Goal: Subscribe to service/newsletter

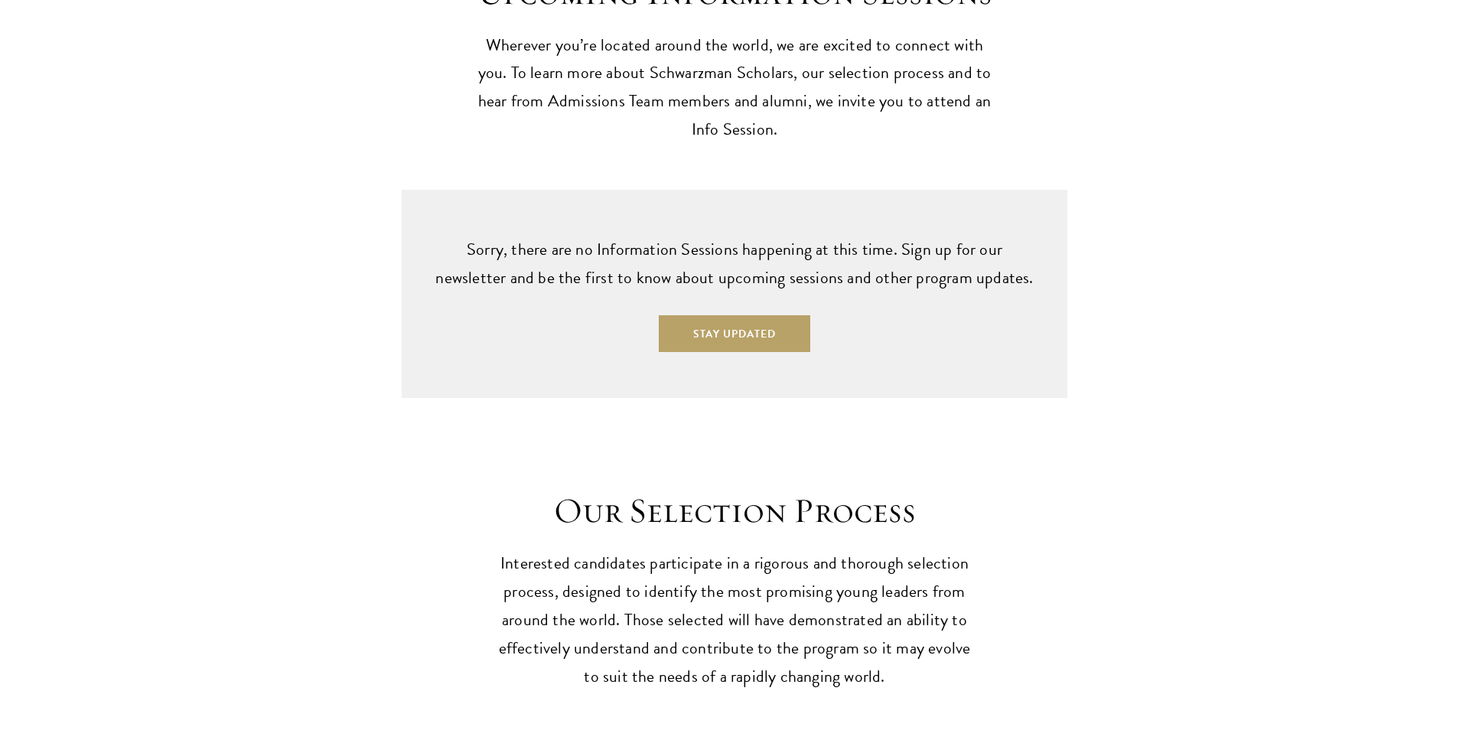
scroll to position [3916, 0]
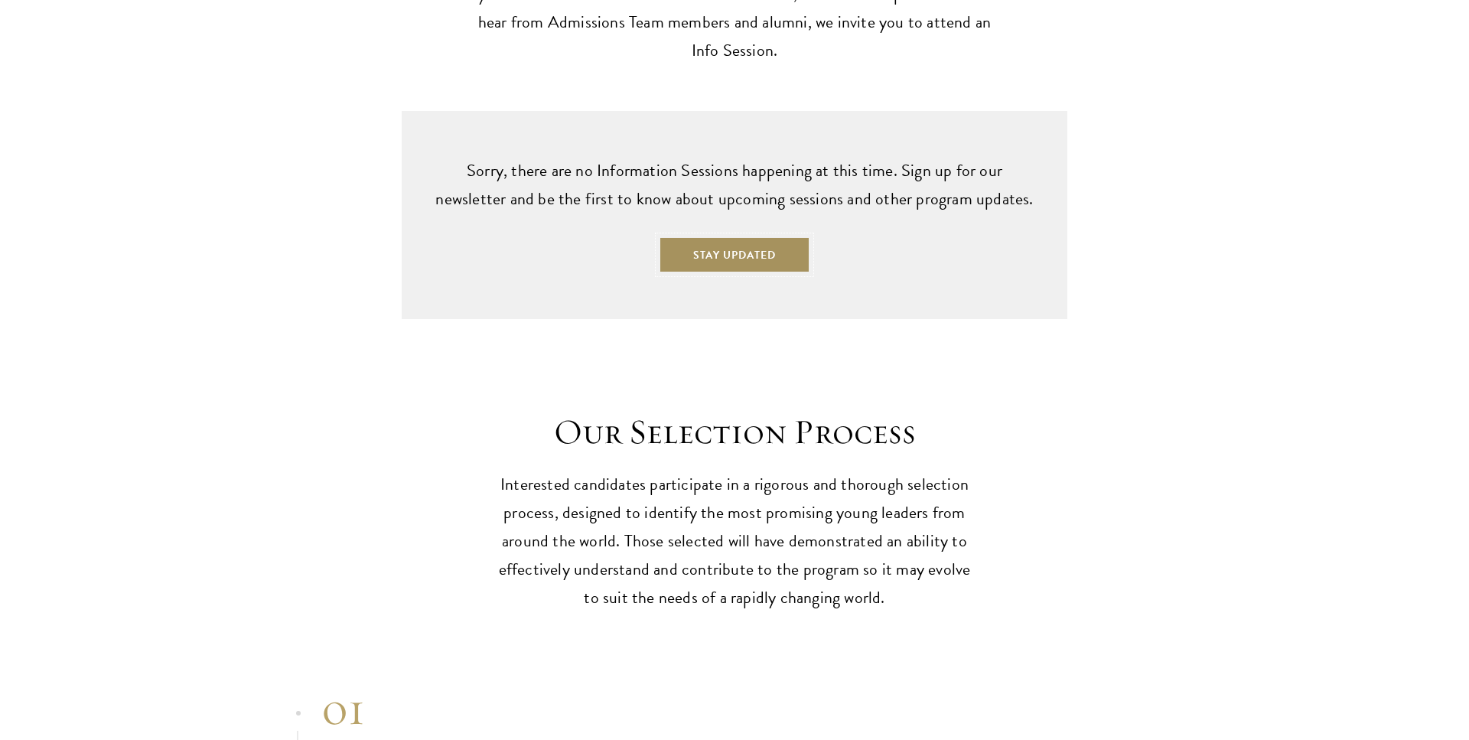
click at [664, 236] on button "Stay Updated" at bounding box center [734, 254] width 151 height 37
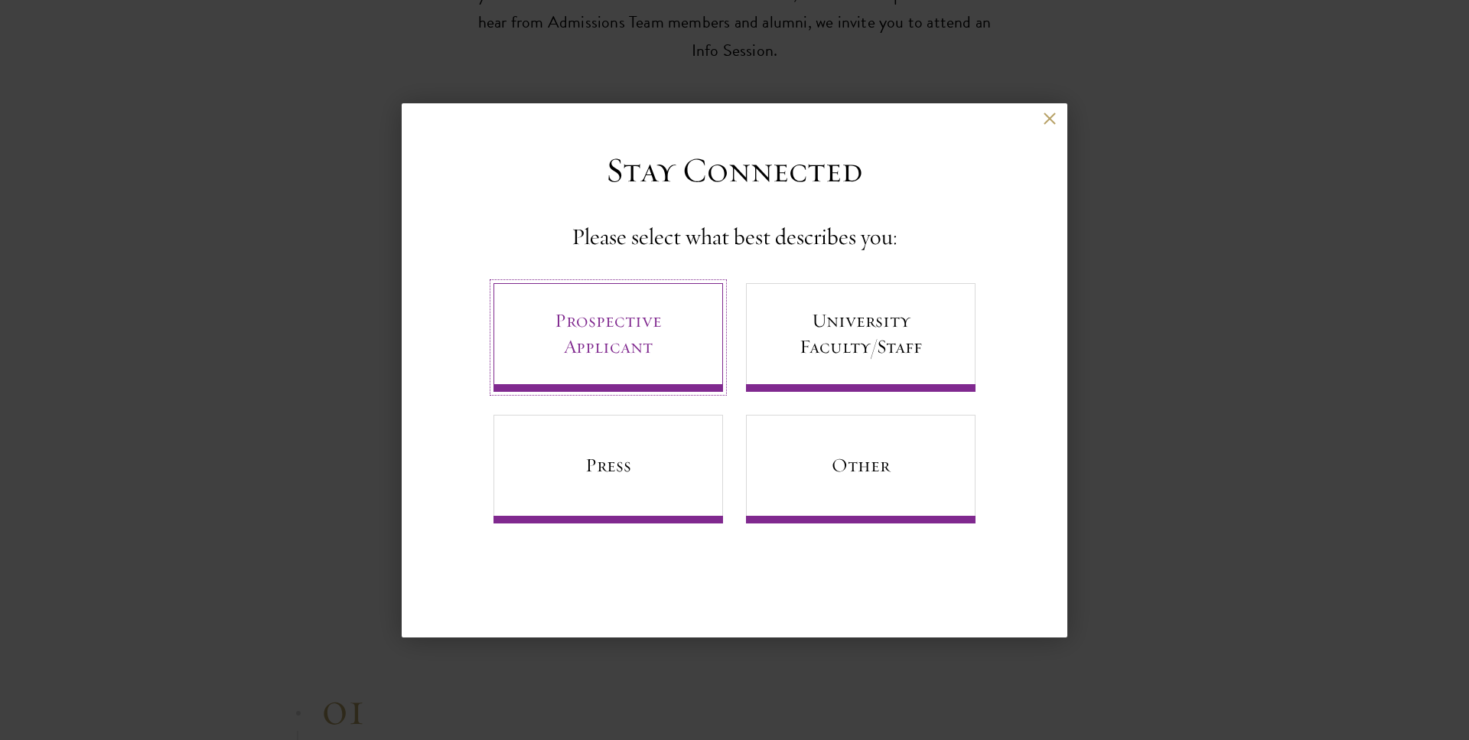
click at [661, 319] on link "Prospective Applicant" at bounding box center [607, 337] width 229 height 109
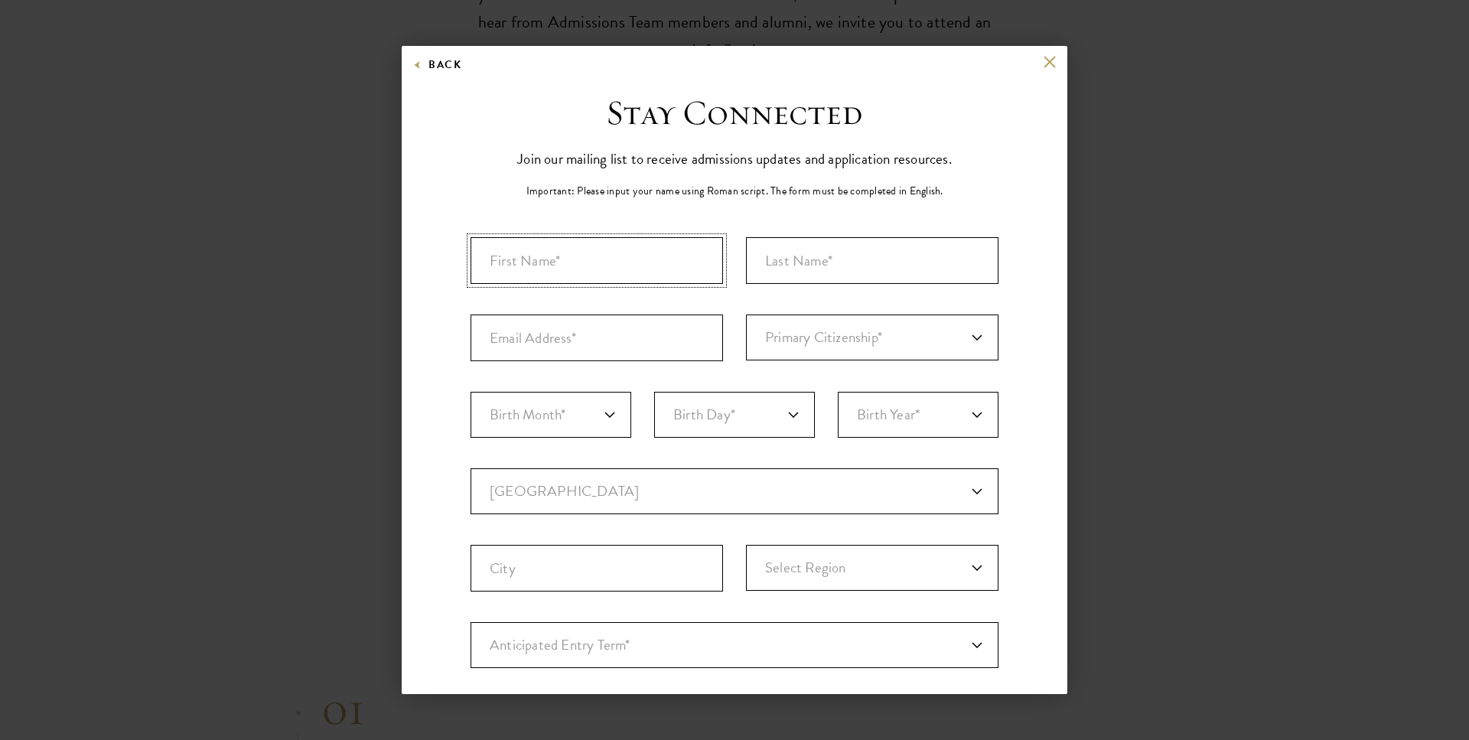
click at [640, 278] on input "First Name*" at bounding box center [596, 260] width 252 height 47
type input "Anabel"
click at [868, 260] on input "Last Name (Family Name)*" at bounding box center [872, 260] width 252 height 47
type input "Magers"
click at [695, 336] on input "Email Address*" at bounding box center [596, 337] width 252 height 47
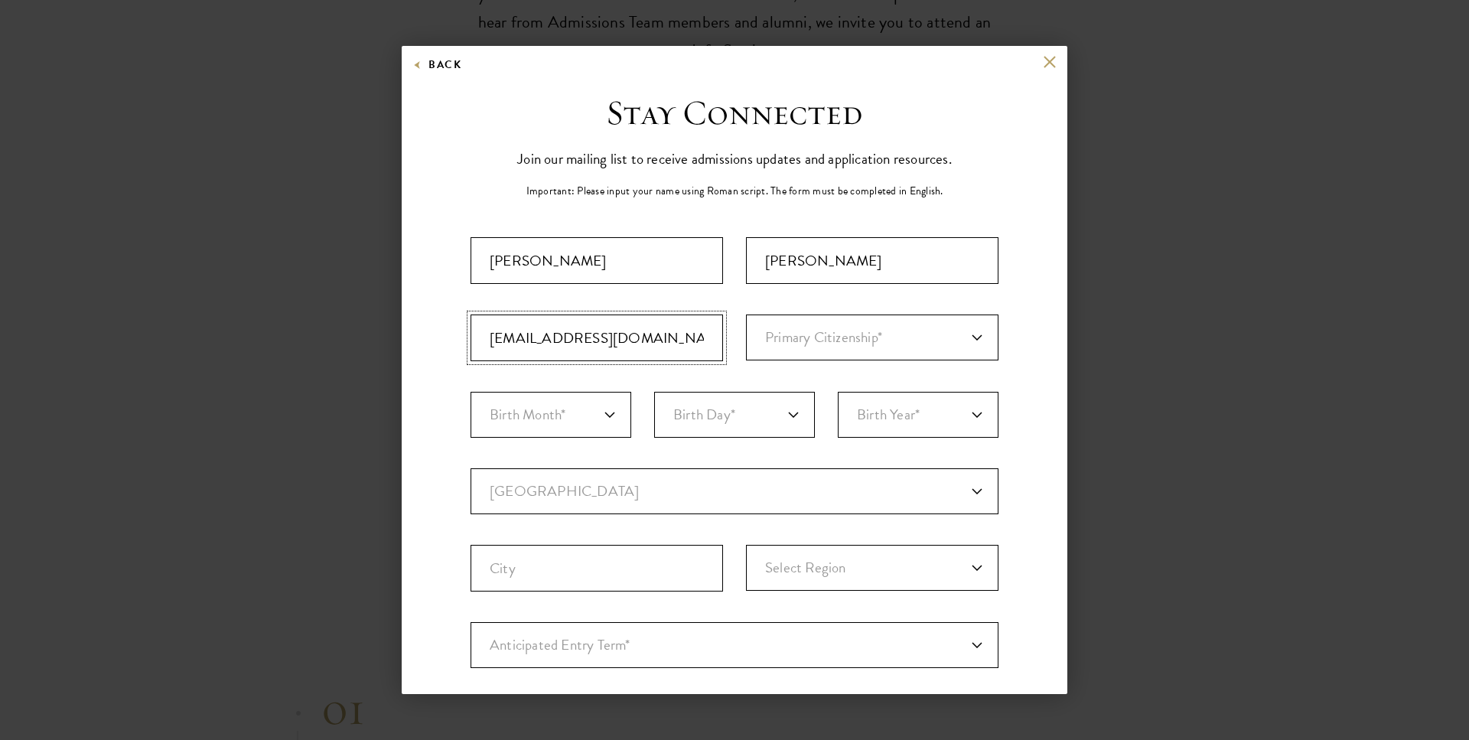
type input "anabelmagers@gmail.com"
click at [746, 314] on select "Primary Citizenship* Afghanistan Aland Islands Albania Algeria Andorra Angola A…" at bounding box center [872, 337] width 252 height 46
select select "US"
click option "[GEOGRAPHIC_DATA]" at bounding box center [0, 0] width 0 height 0
select select "02"
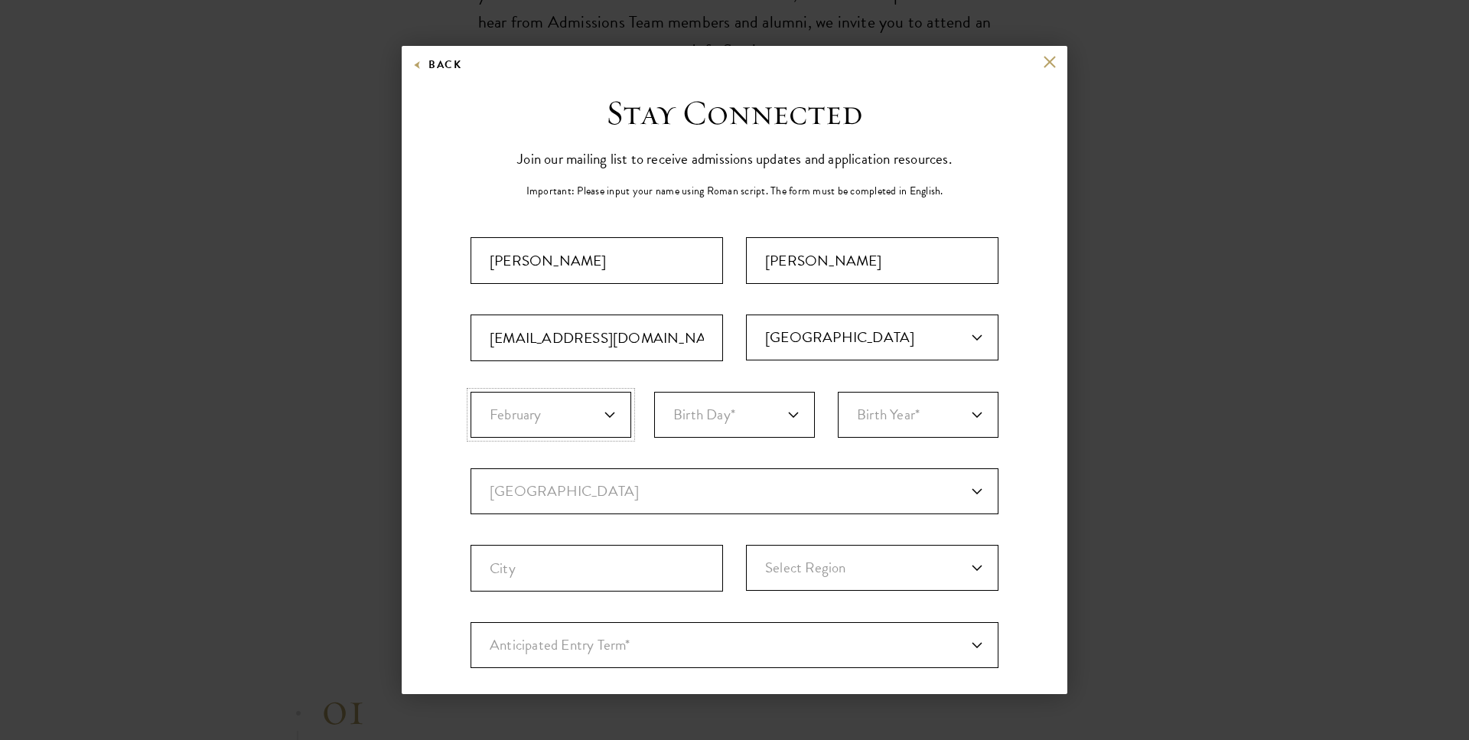
click option "February" at bounding box center [0, 0] width 0 height 0
click at [654, 392] on select "Birth Day* 1 2 3 4 5 6 7 8 9 10 11 12 13 14 15 16 17 18 19 20 21 22 23 24 25 26…" at bounding box center [734, 415] width 161 height 46
select select "14"
click option "14" at bounding box center [0, 0] width 0 height 0
click at [838, 392] on select "Birth Year* 2025 2024 2023 2022 2021 2020 2019 2018 2017 2016 2015 2014 2013 20…" at bounding box center [918, 415] width 161 height 46
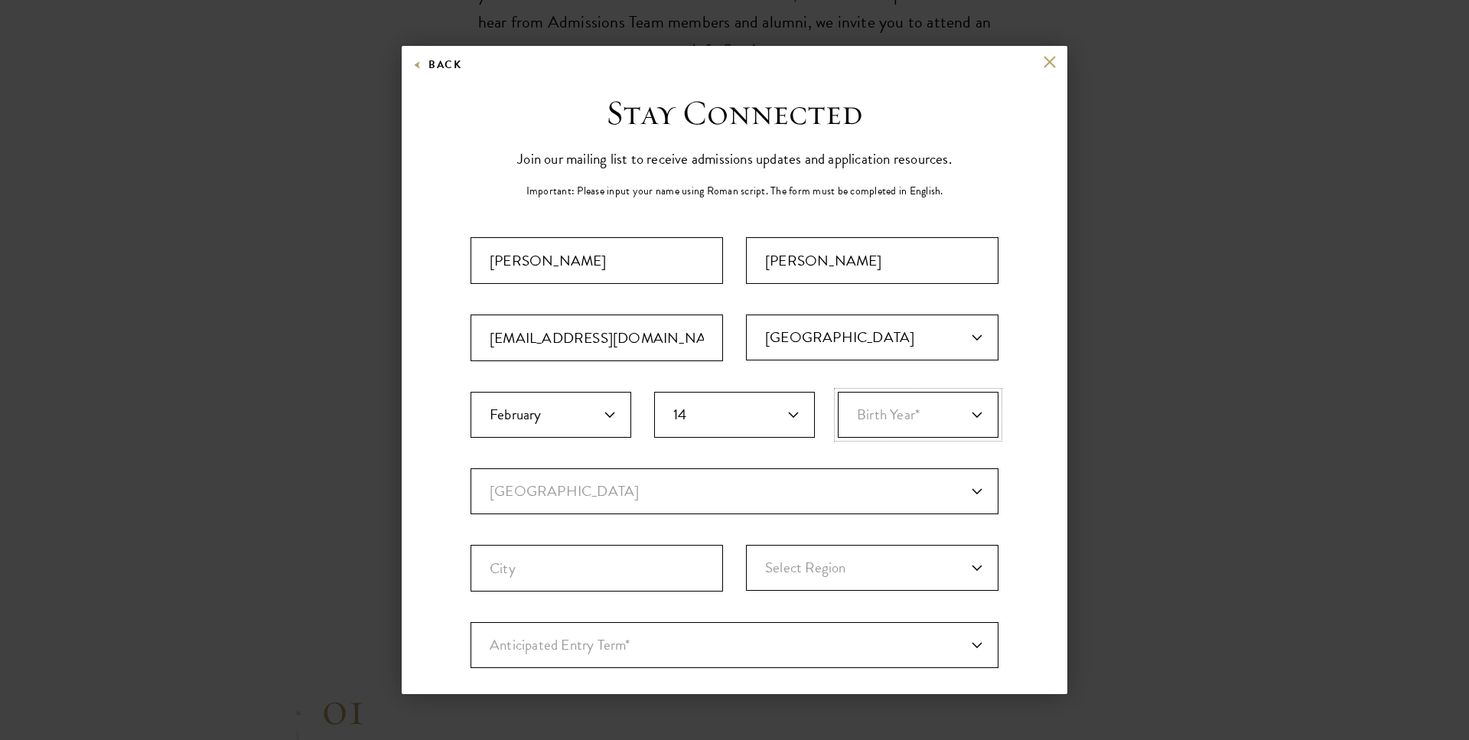
select select "2003"
click option "2003" at bounding box center [0, 0] width 0 height 0
click at [470, 468] on select "Current Country Afghanistan Aland Islands Albania Algeria Andorra Angola Anguil…" at bounding box center [734, 491] width 528 height 46
select select "US"
click option "[GEOGRAPHIC_DATA]" at bounding box center [0, 0] width 0 height 0
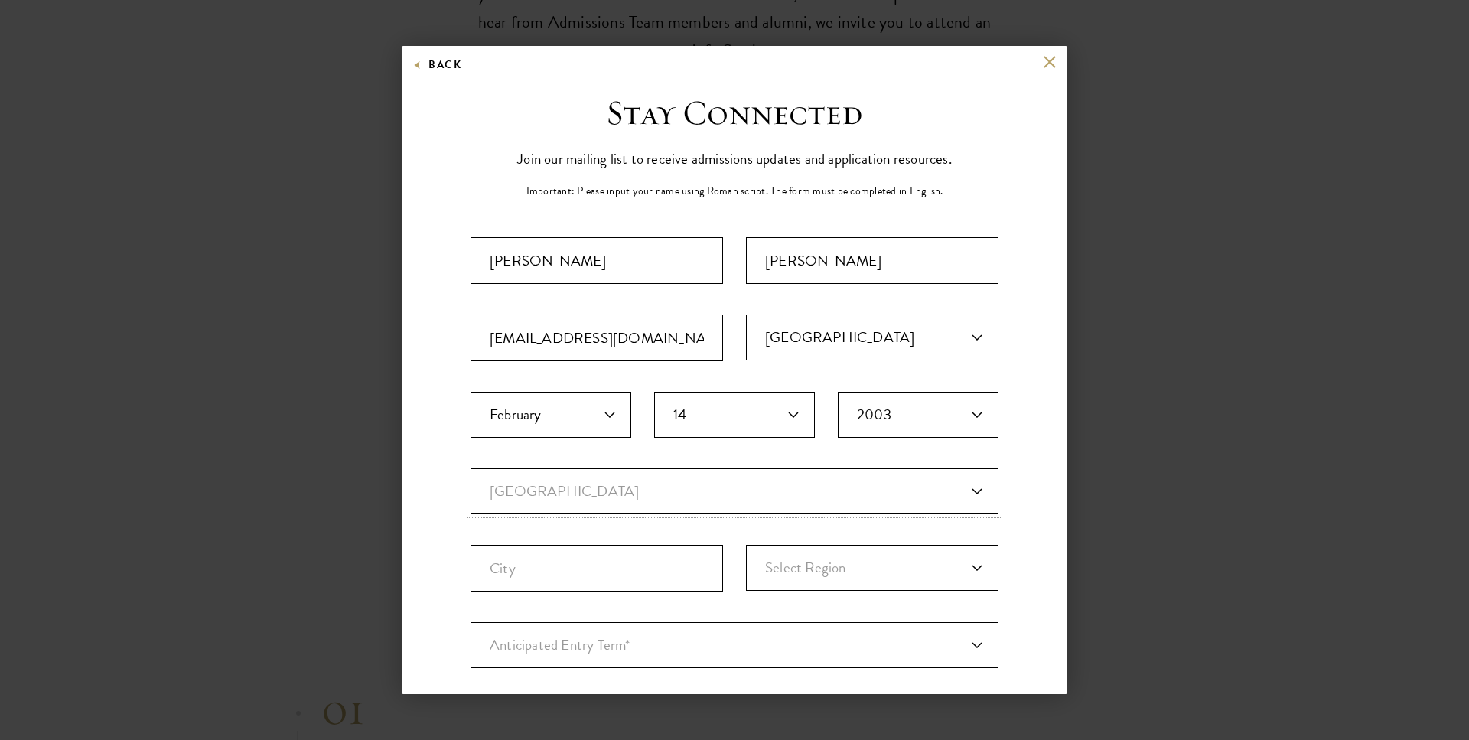
select select
click at [502, 553] on input "City" at bounding box center [596, 568] width 252 height 47
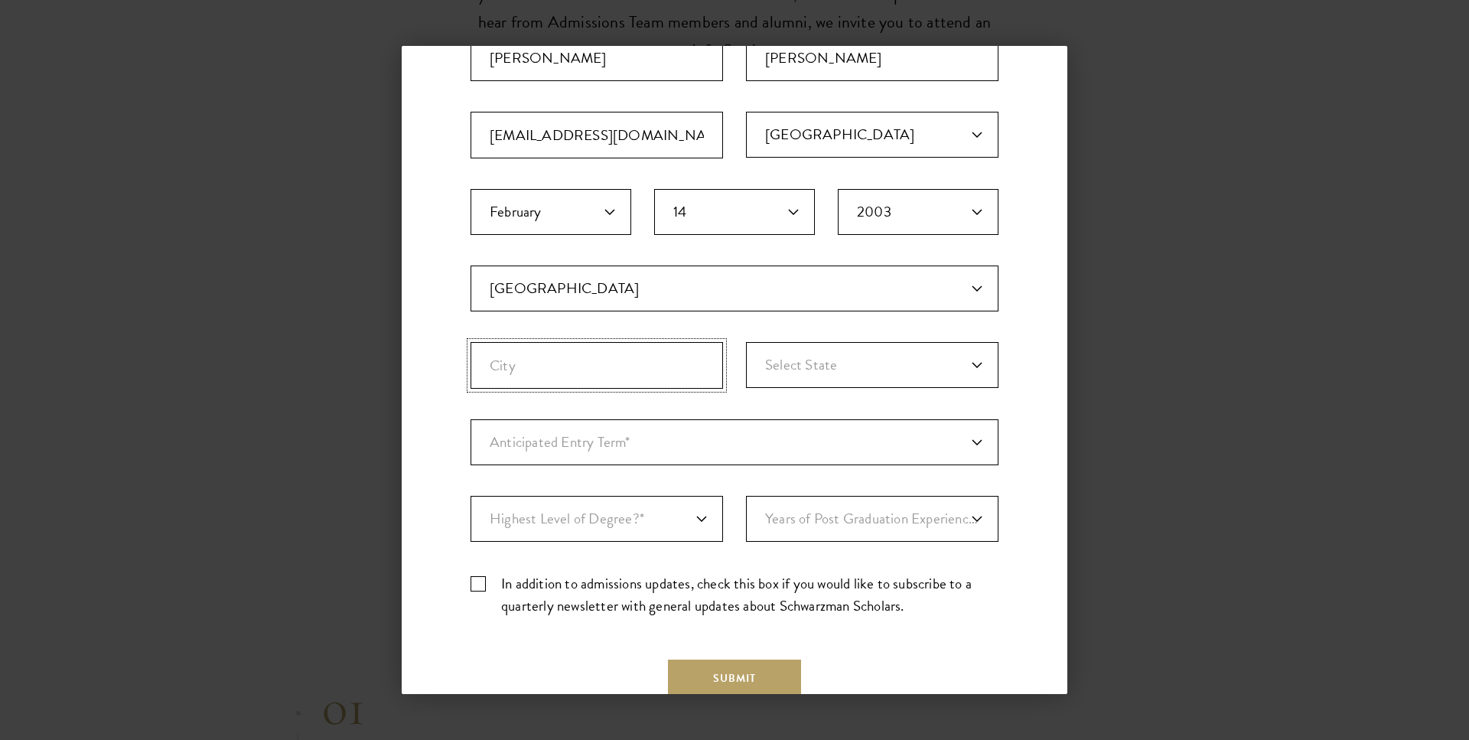
scroll to position [283, 0]
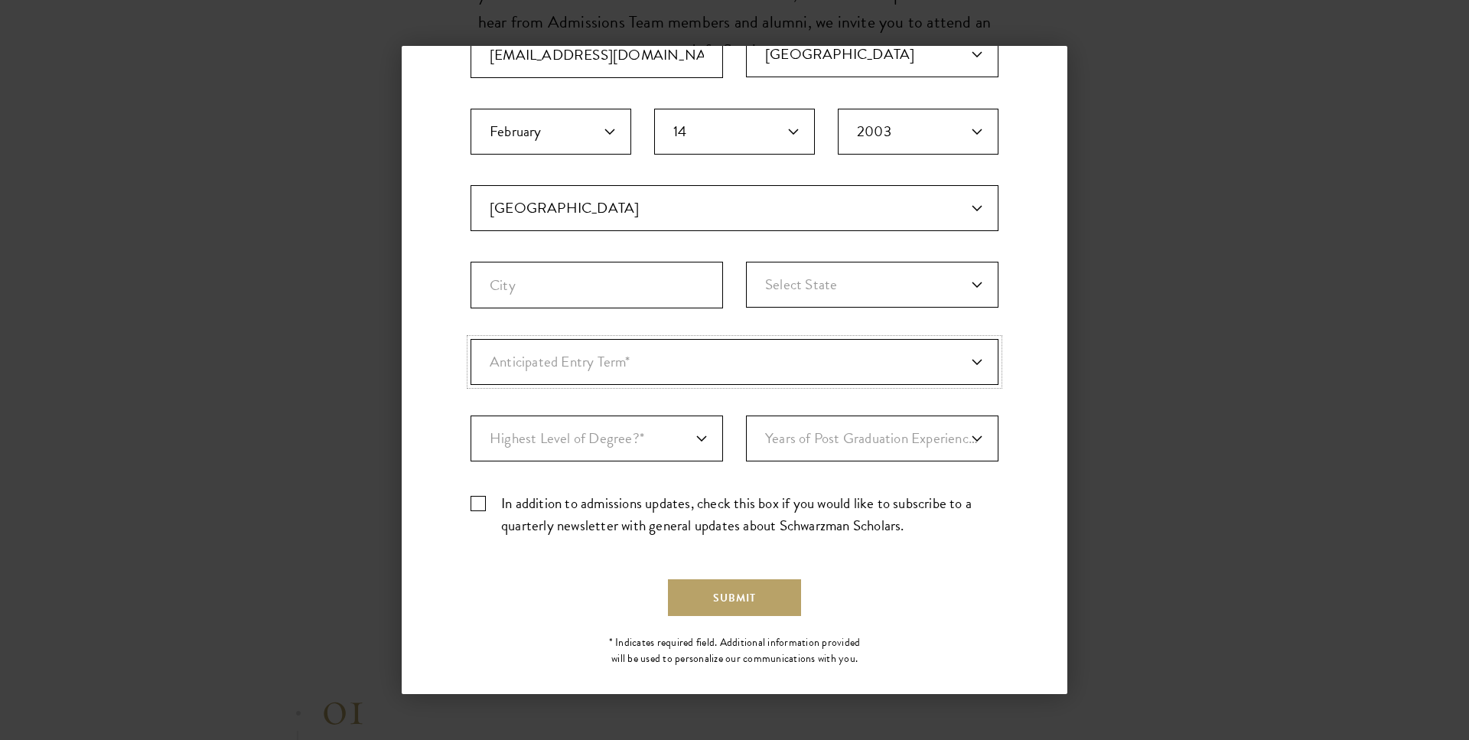
select select "a6790467-ebe7-4045-a56a-66c1cae98076"
click option "Just Exploring" at bounding box center [0, 0] width 0 height 0
select select "bf44f490-31e9-4d16-b1d2-df861e7933aa"
click option "Current Undergraduate Student" at bounding box center [0, 0] width 0 height 0
select select "1"
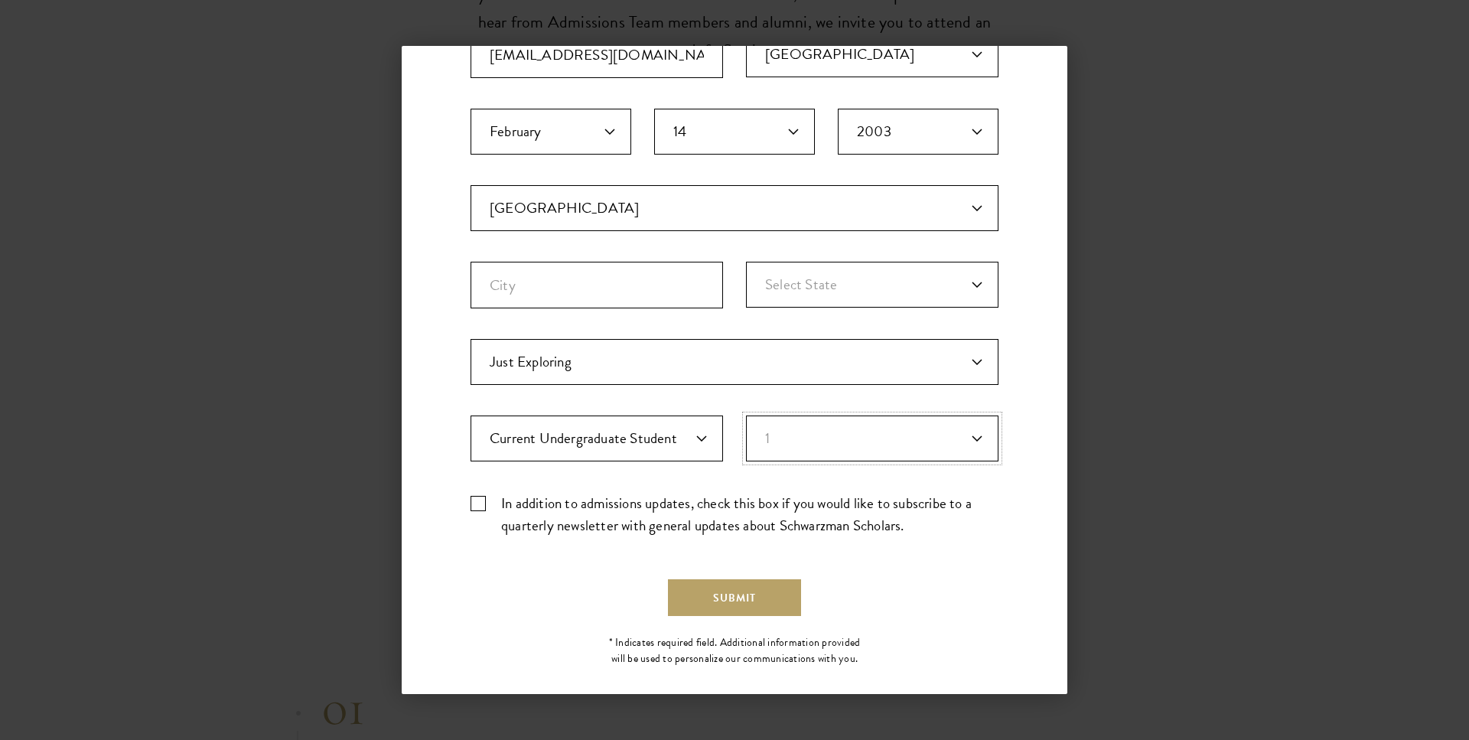
click option "1" at bounding box center [0, 0] width 0 height 0
click at [474, 508] on label "In addition to admissions updates, check this box if you would like to subscrib…" at bounding box center [734, 514] width 528 height 44
click at [474, 502] on input "In addition to admissions updates, check this box if you would like to subscrib…" at bounding box center [734, 497] width 528 height 10
checkbox input "true"
click at [715, 617] on div "Stay Connected Join our mailing list to receive admissions updates and applicat…" at bounding box center [734, 243] width 528 height 868
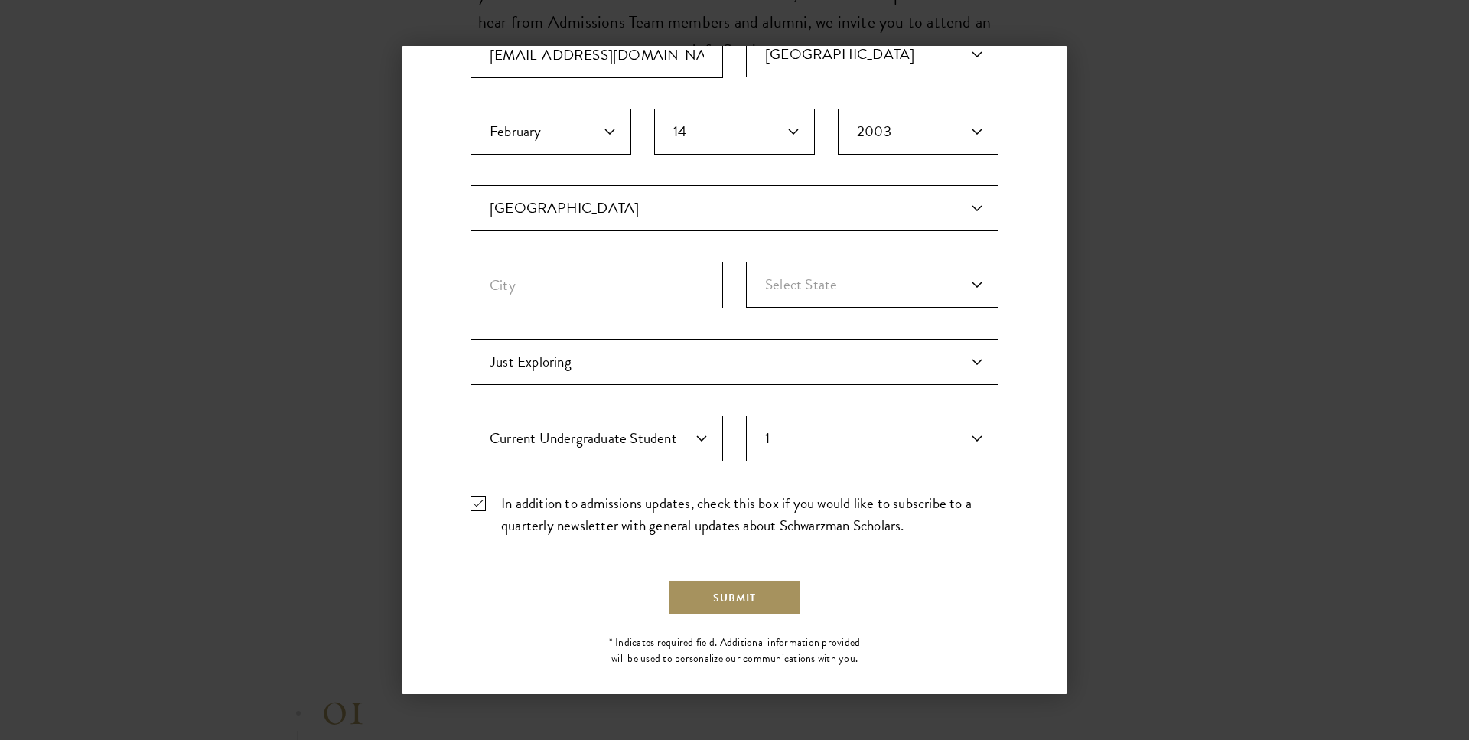
click at [715, 609] on button "Submit" at bounding box center [734, 597] width 133 height 37
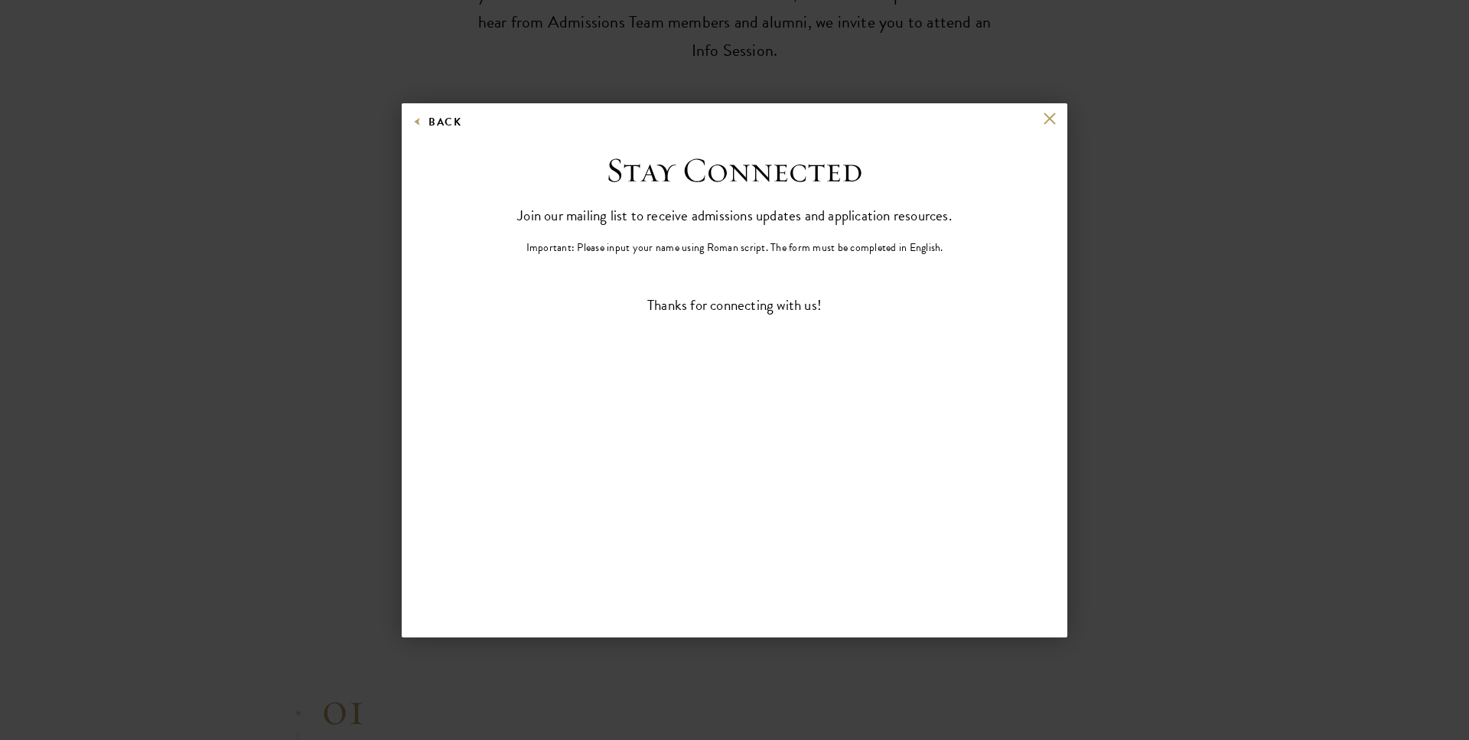
scroll to position [0, 0]
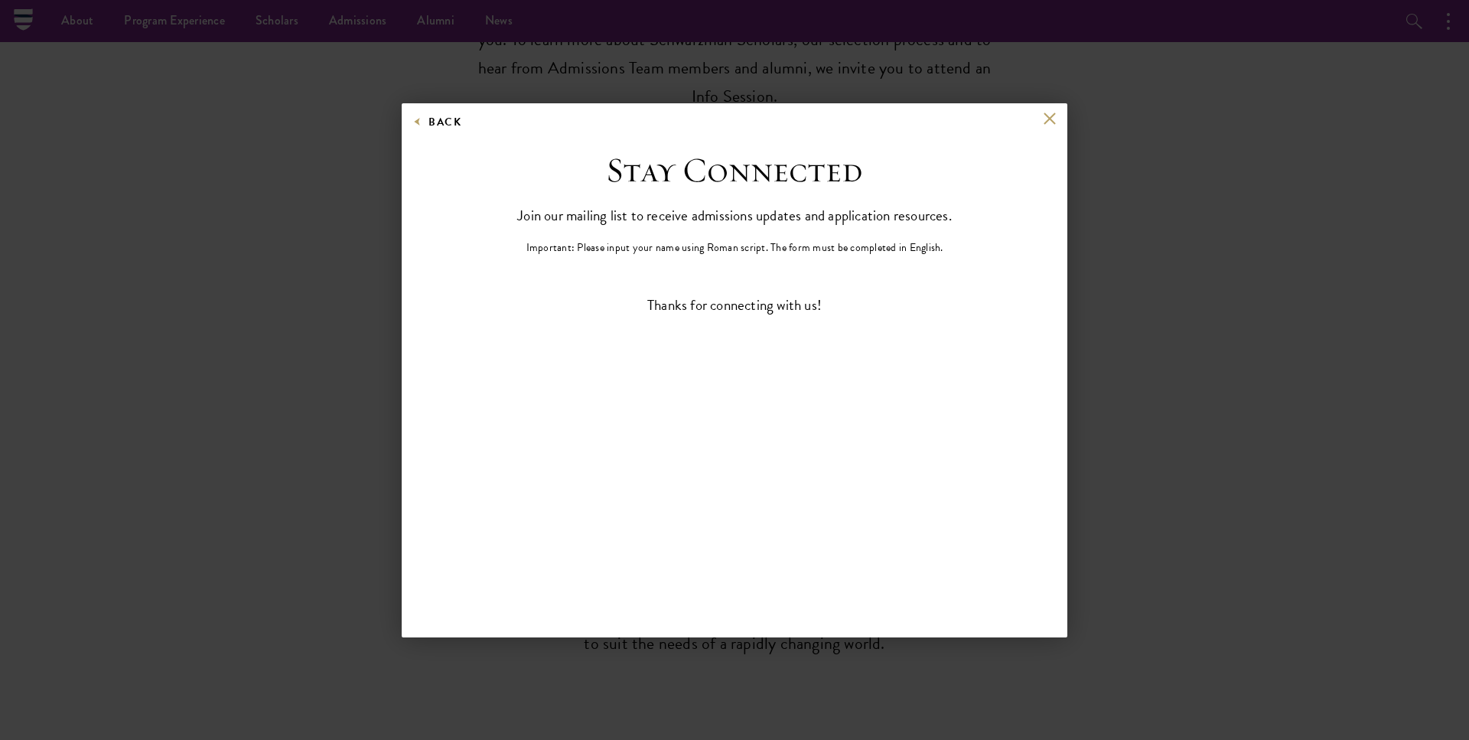
click at [1056, 110] on div "Back Stay Connected Please select what best describes you: Prospective Applican…" at bounding box center [735, 370] width 666 height 534
click at [1055, 122] on button at bounding box center [1049, 118] width 13 height 13
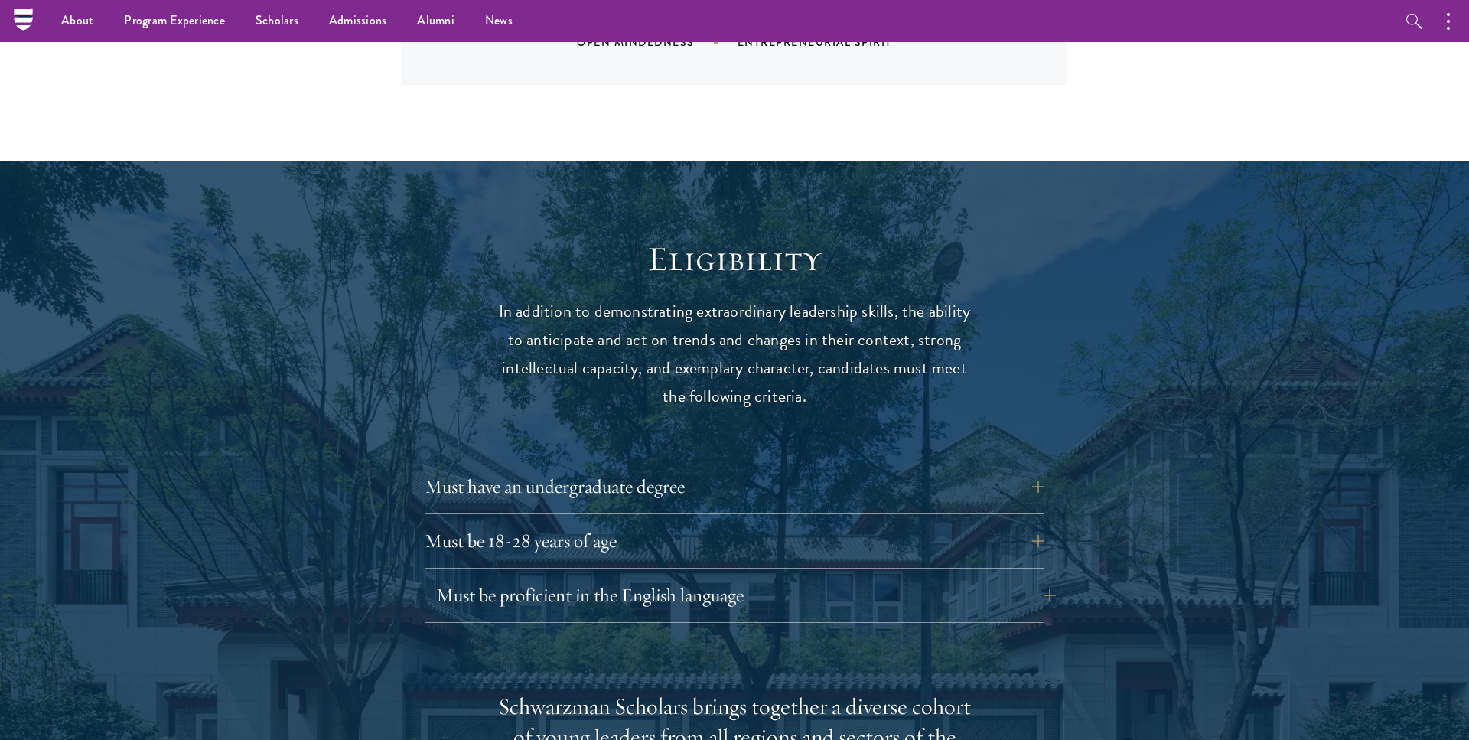
scroll to position [1673, 0]
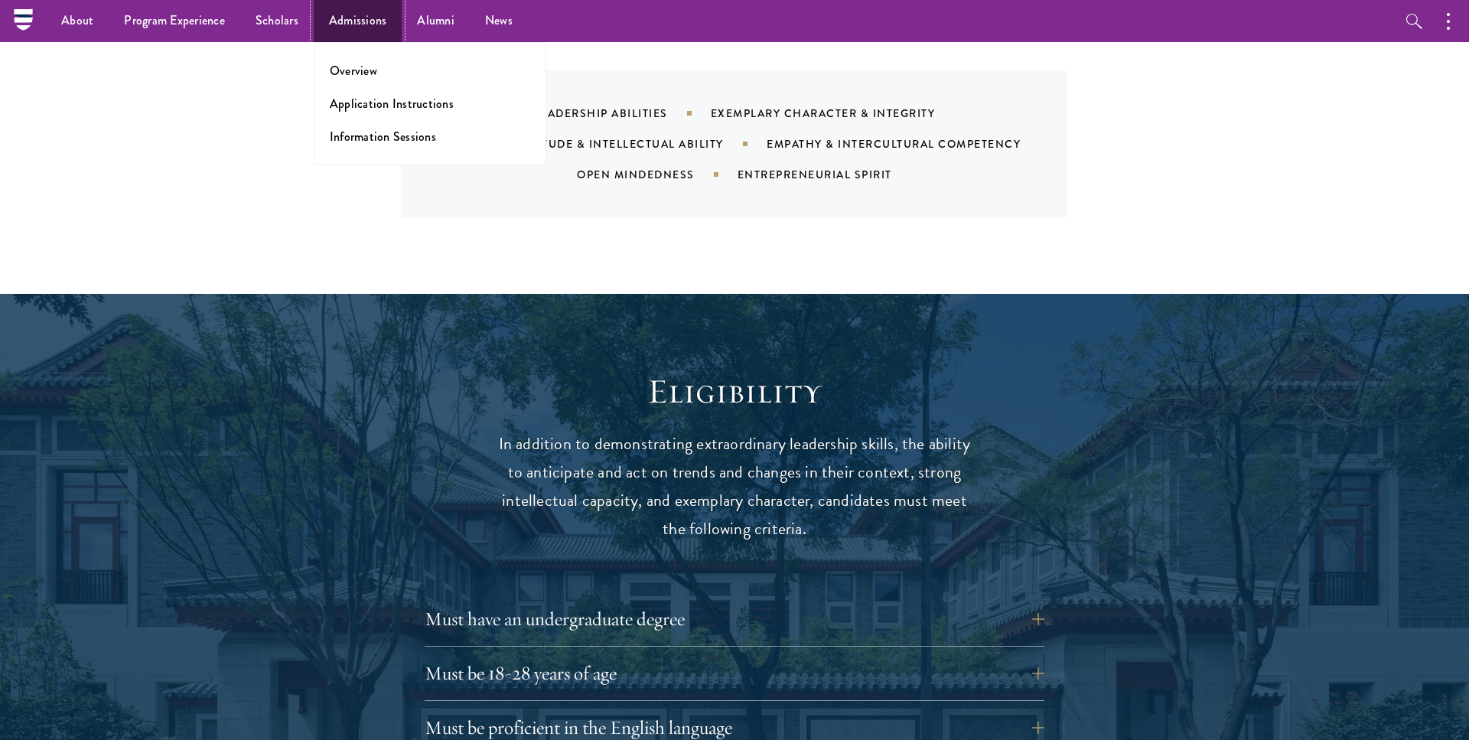
click at [337, 23] on link "Admissions" at bounding box center [358, 21] width 89 height 42
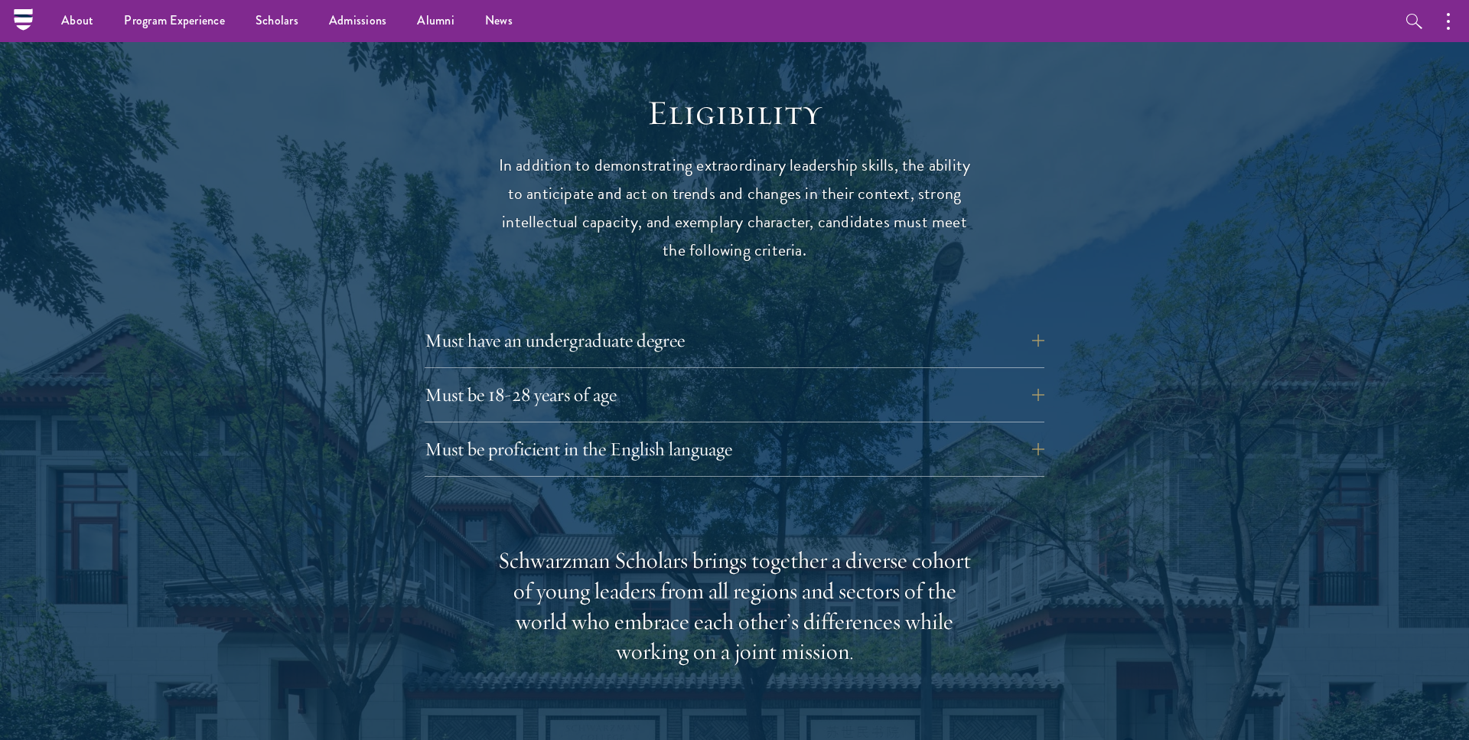
scroll to position [1945, 0]
